Goal: Find contact information: Find contact information

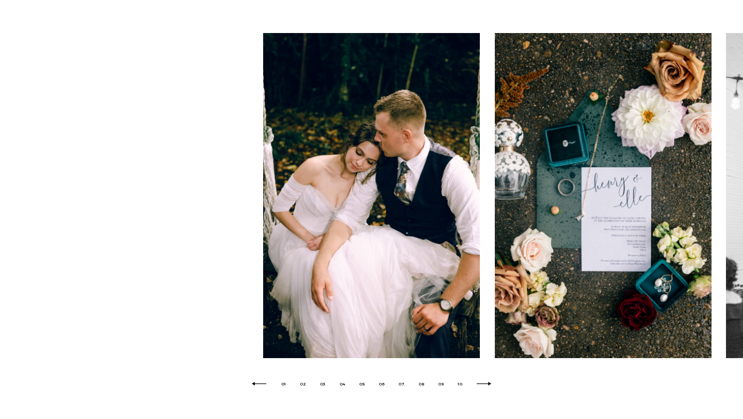
scroll to position [545, 0]
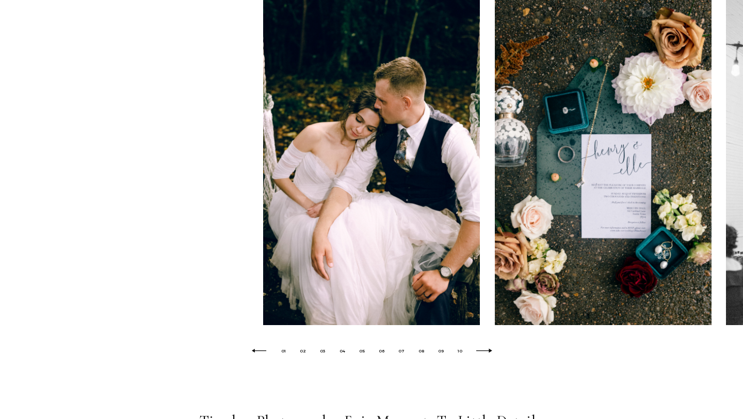
click at [485, 351] on icon at bounding box center [484, 350] width 18 height 5
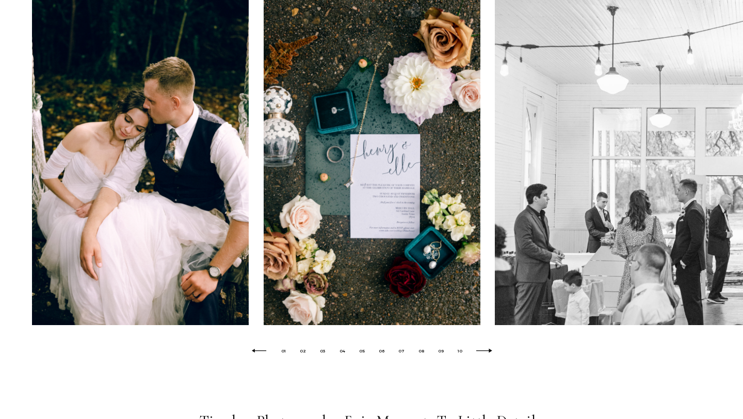
click at [485, 351] on icon at bounding box center [484, 350] width 18 height 5
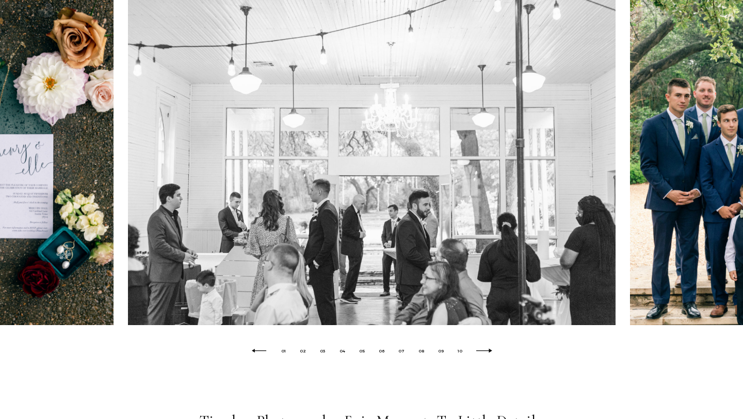
click at [485, 351] on icon at bounding box center [484, 350] width 18 height 5
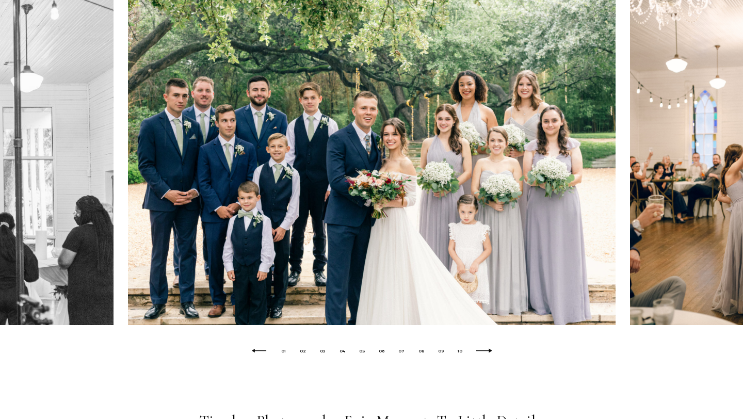
click at [485, 351] on icon at bounding box center [484, 350] width 18 height 5
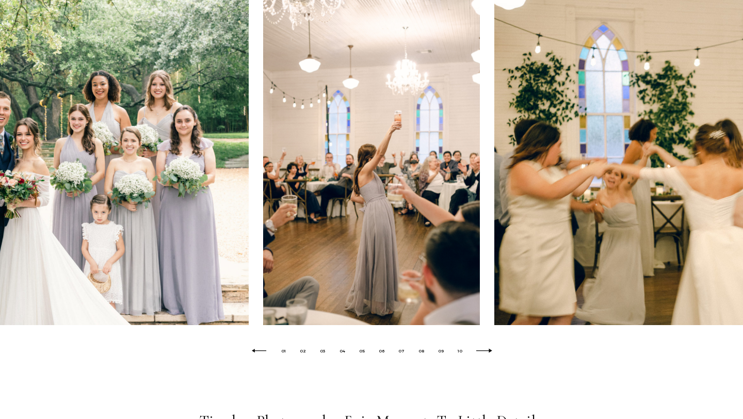
click at [485, 351] on icon at bounding box center [484, 350] width 18 height 5
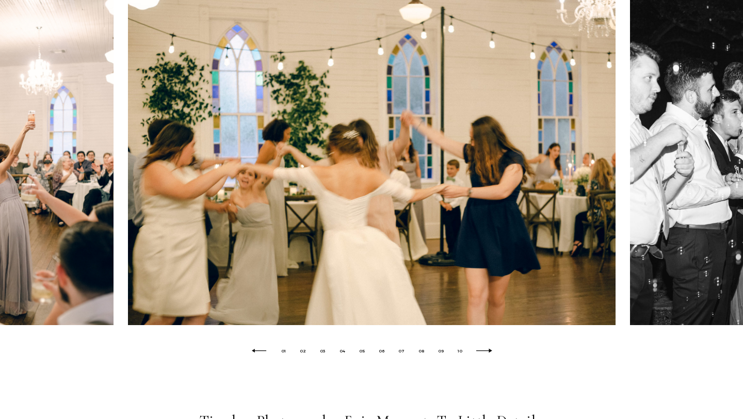
click at [485, 351] on icon at bounding box center [484, 350] width 18 height 5
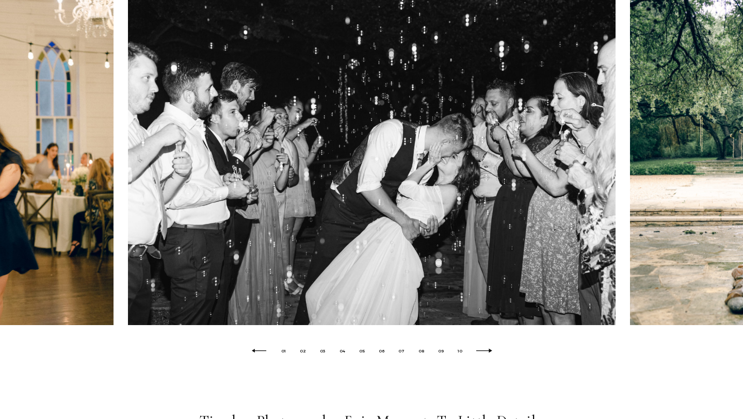
click at [485, 351] on icon at bounding box center [484, 350] width 18 height 5
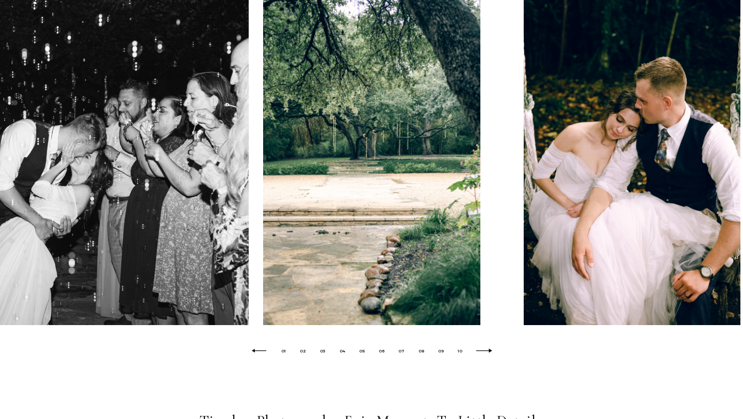
click at [485, 351] on icon at bounding box center [484, 350] width 18 height 5
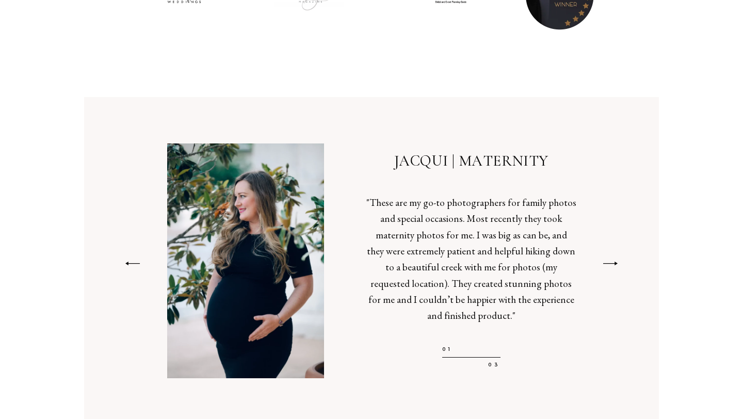
scroll to position [2368, 0]
click at [617, 260] on icon at bounding box center [610, 263] width 16 height 6
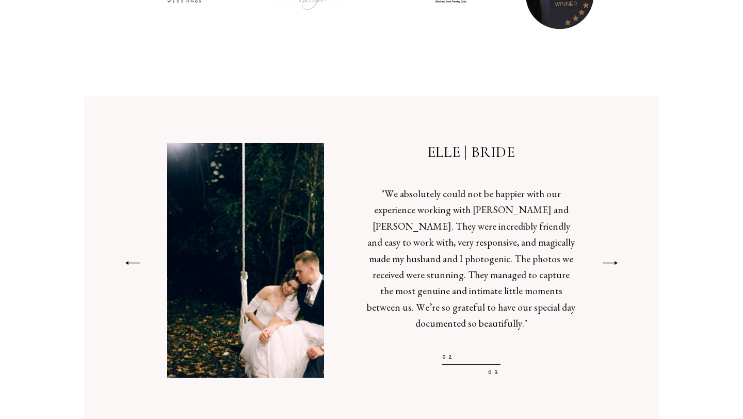
click at [617, 260] on icon at bounding box center [610, 263] width 16 height 6
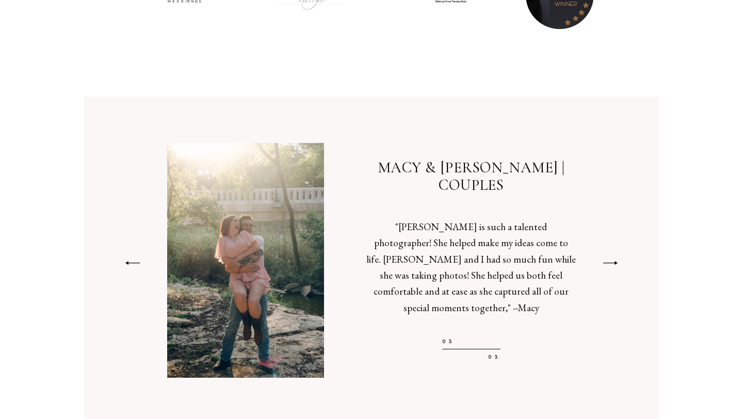
click at [617, 260] on icon at bounding box center [610, 263] width 16 height 6
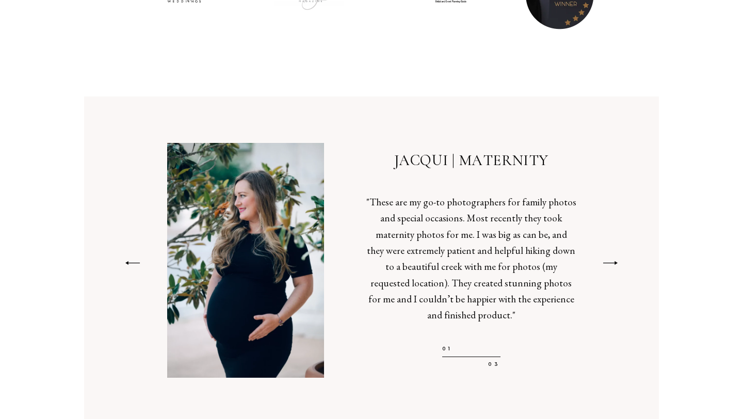
click at [617, 260] on icon at bounding box center [610, 263] width 16 height 6
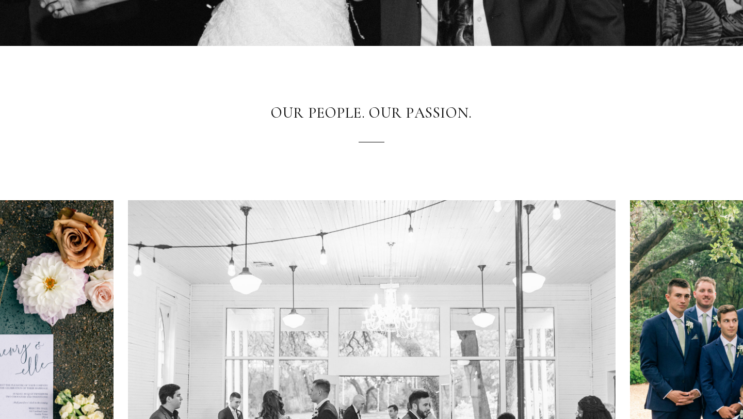
scroll to position [0, 0]
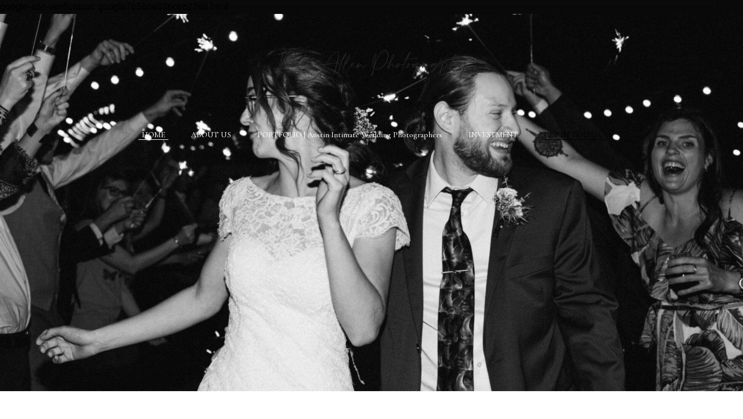
click at [589, 138] on link "GET IN TOUCH" at bounding box center [572, 135] width 57 height 10
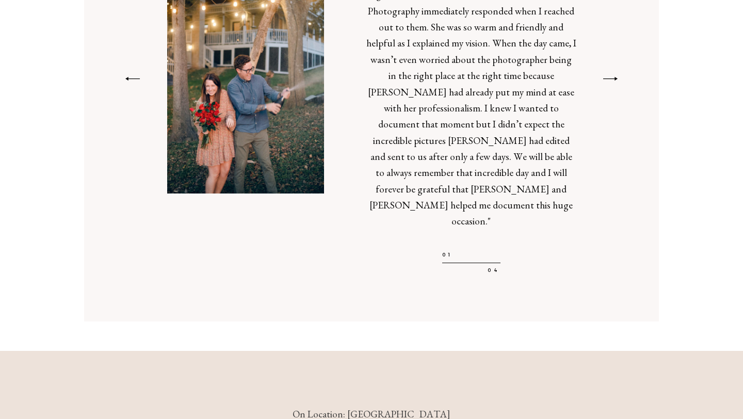
scroll to position [1806, 0]
